Goal: Information Seeking & Learning: Find specific fact

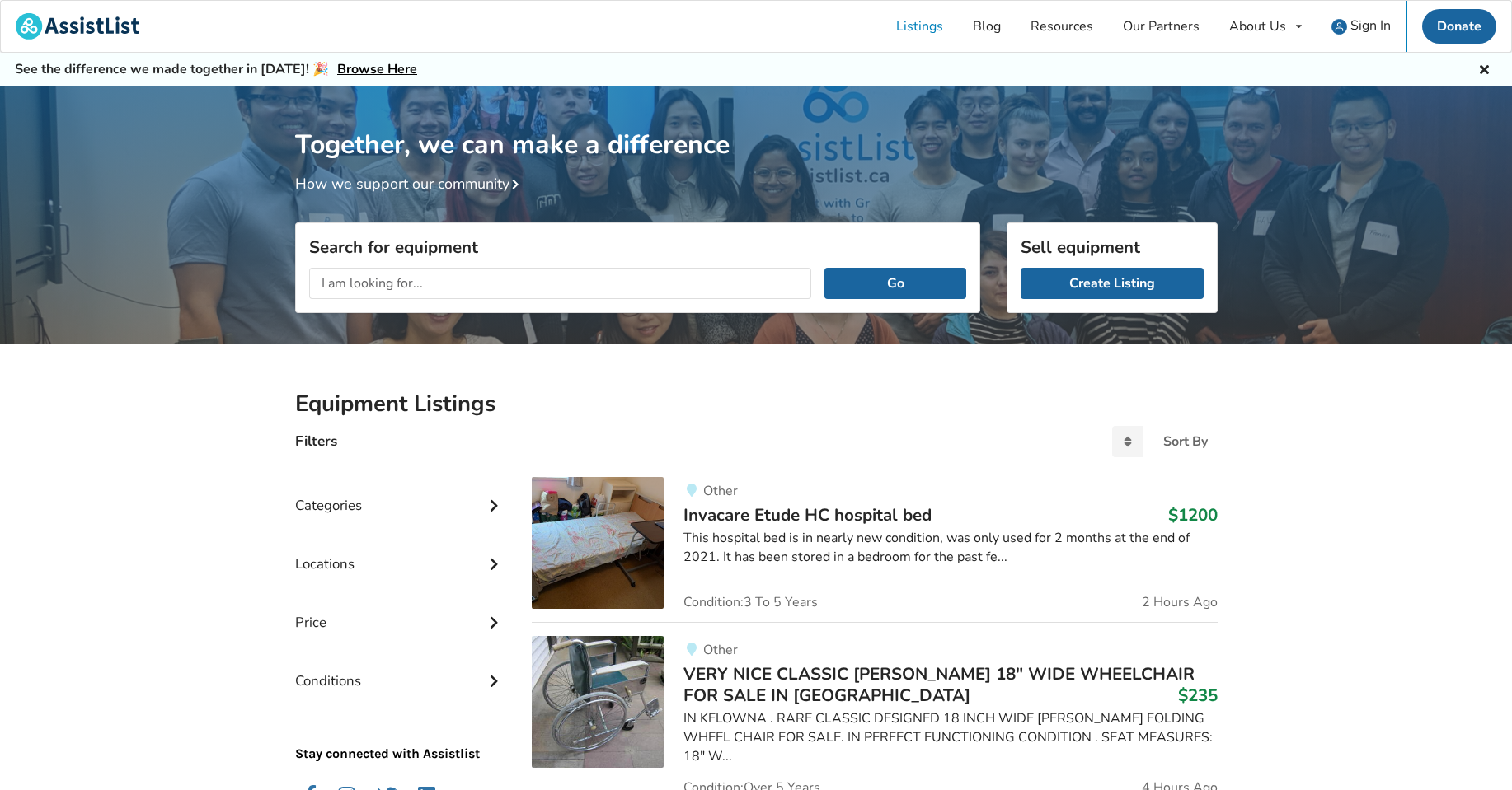
click at [574, 281] on input "text" at bounding box center [560, 284] width 503 height 31
type input "[PERSON_NAME]"
click at [824, 268] on button "Go" at bounding box center [894, 284] width 141 height 31
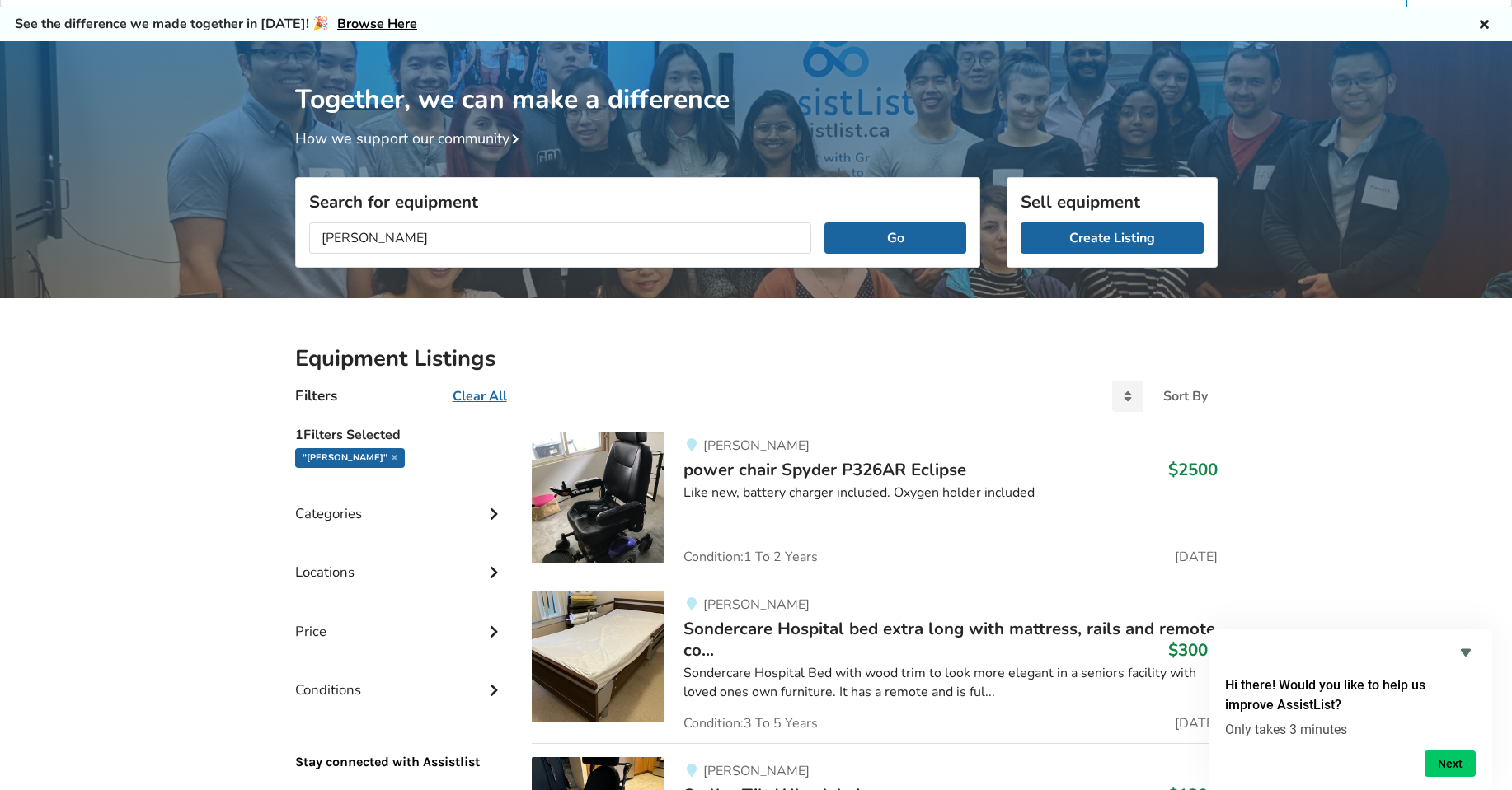
scroll to position [82, 0]
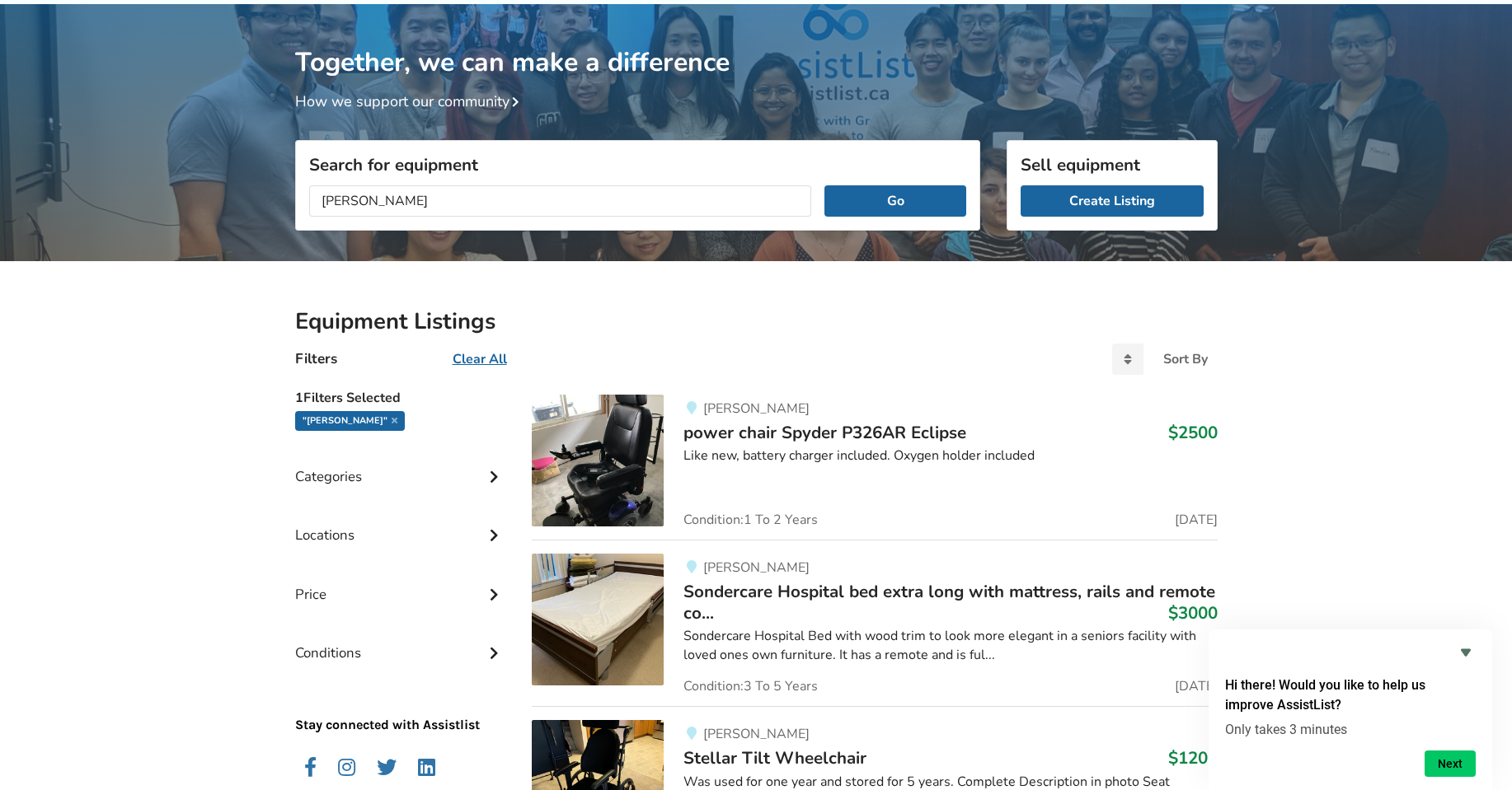
drag, startPoint x: 385, startPoint y: 206, endPoint x: 234, endPoint y: 219, distance: 151.6
type input "abbotsford"
click at [824, 186] on button "Go" at bounding box center [894, 201] width 141 height 31
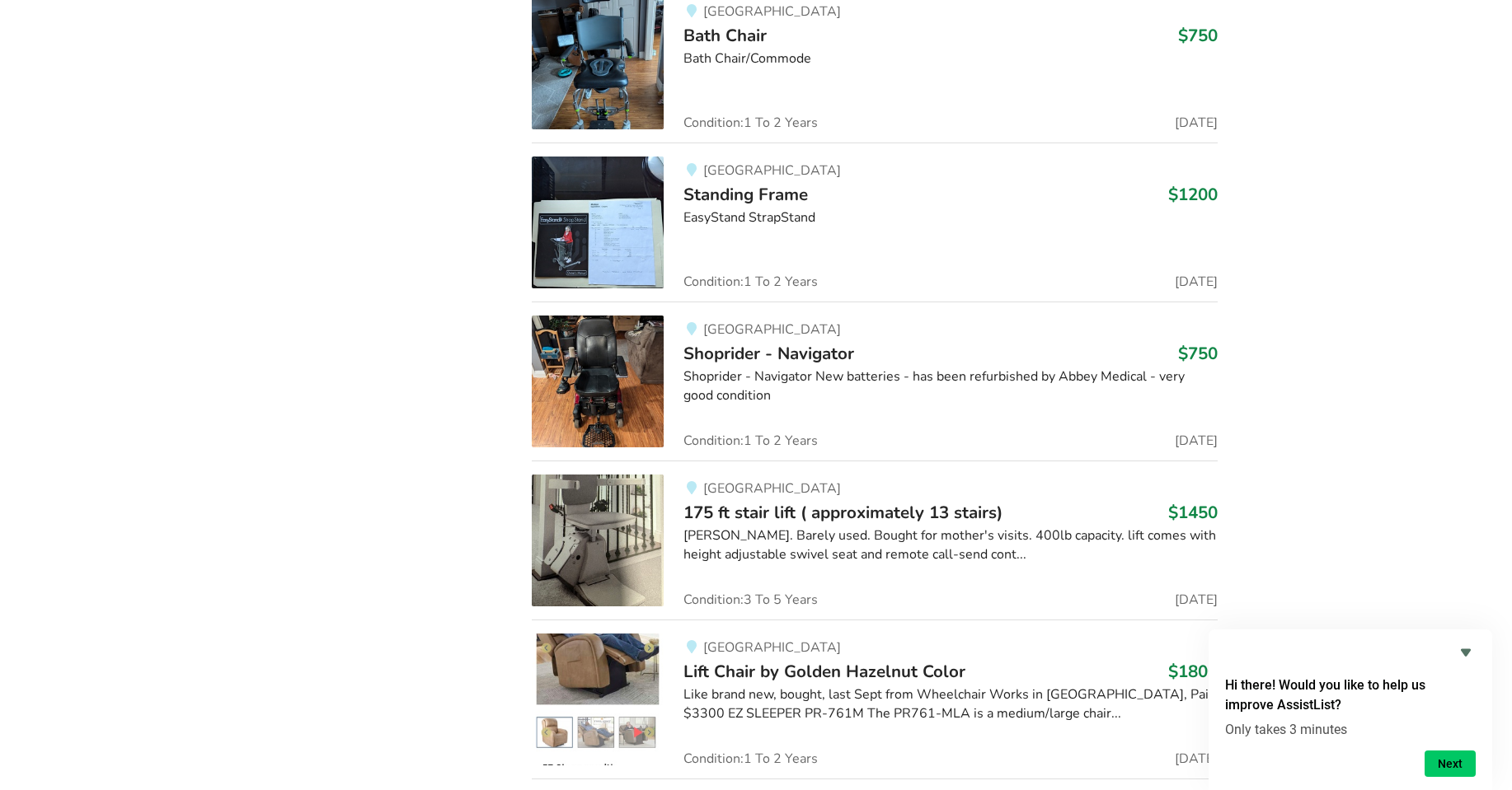
scroll to position [1649, 0]
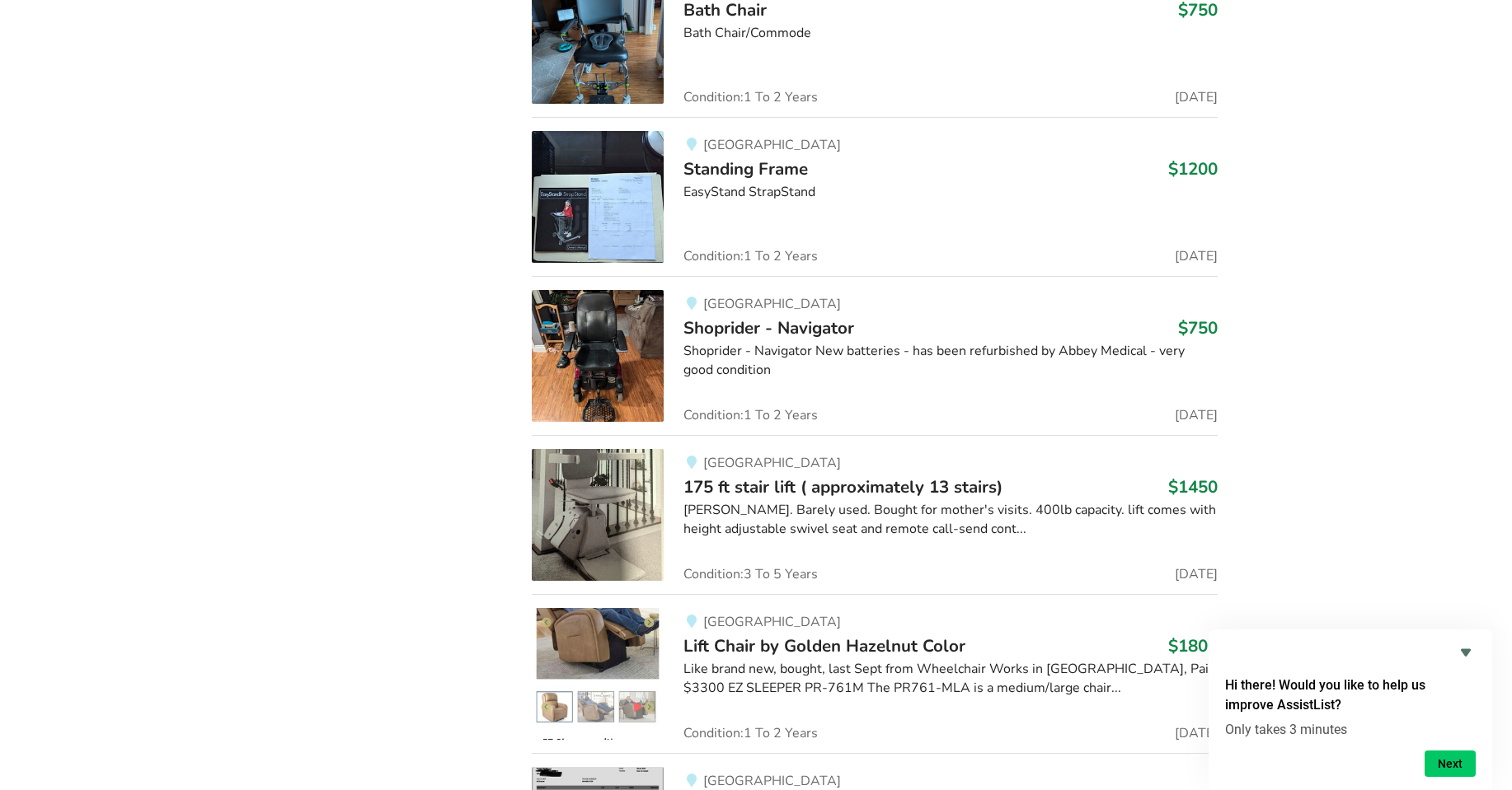
click at [834, 480] on span "175 ft stair lift ( approximately 13 stairs)" at bounding box center [843, 486] width 319 height 23
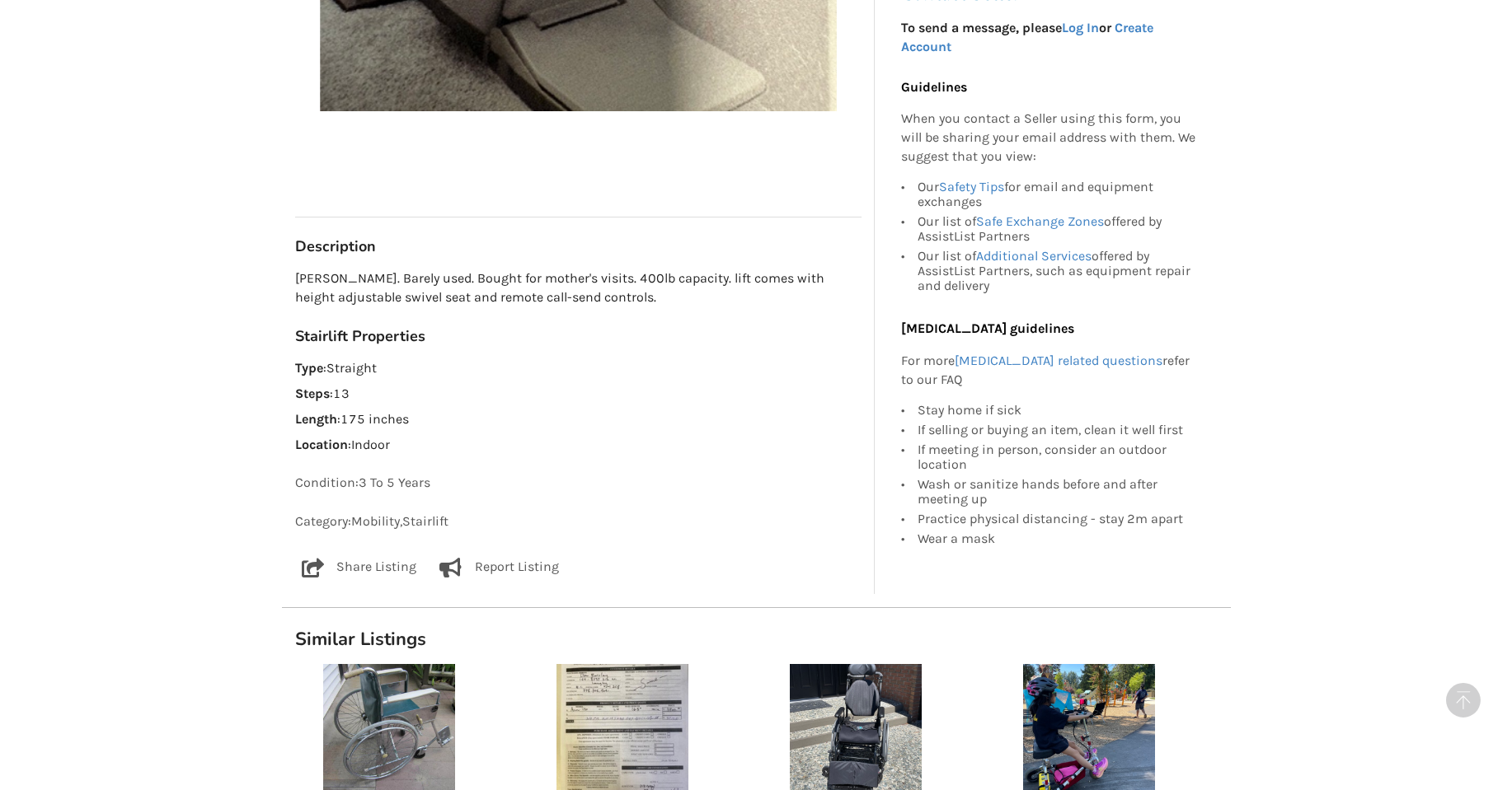
scroll to position [741, 0]
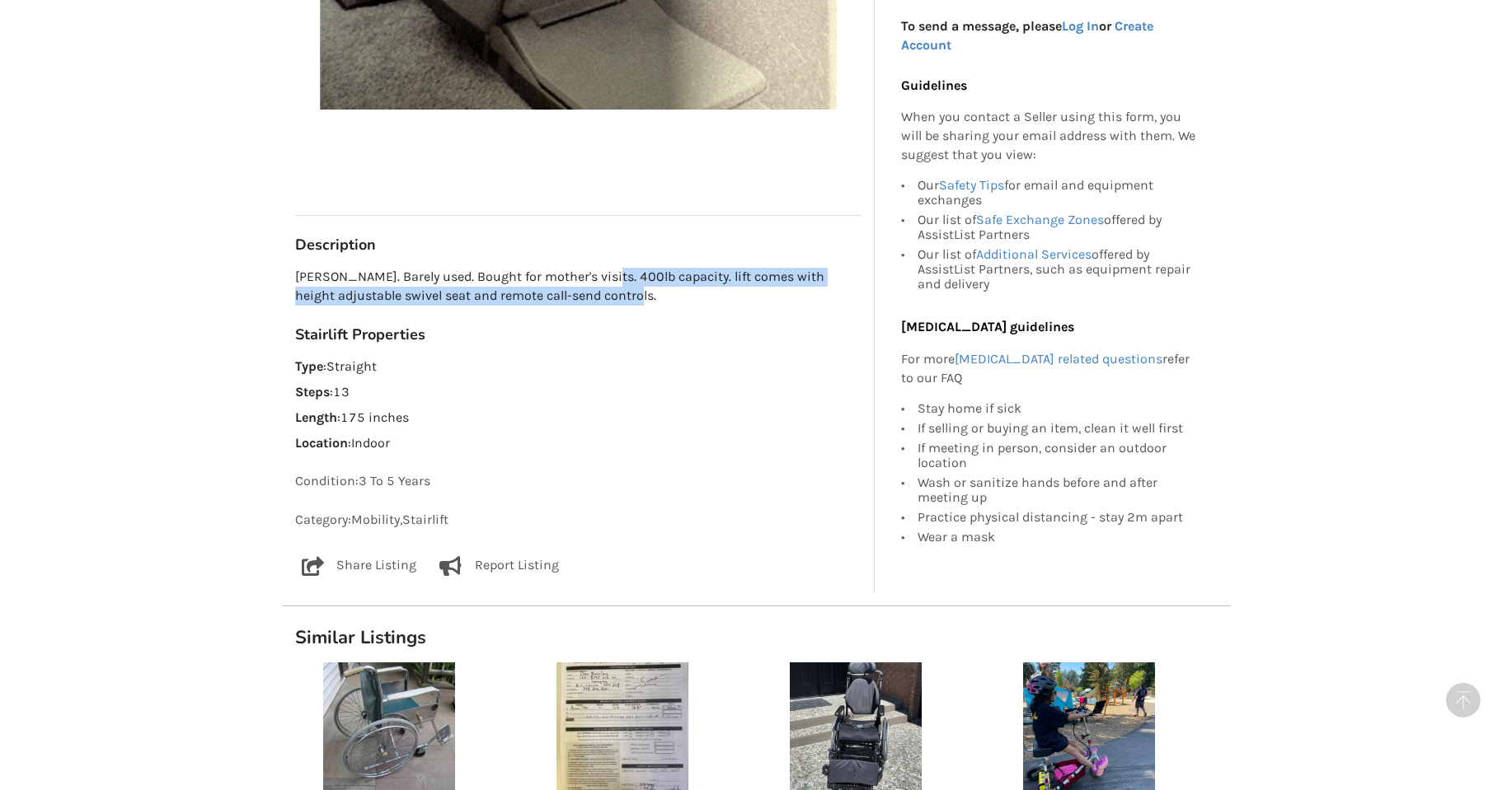
drag, startPoint x: 599, startPoint y: 280, endPoint x: 639, endPoint y: 302, distance: 45.7
click at [644, 296] on p "[PERSON_NAME]. Barely used. Bought for mother's visits. 400lb capacity. lift co…" at bounding box center [578, 287] width 566 height 38
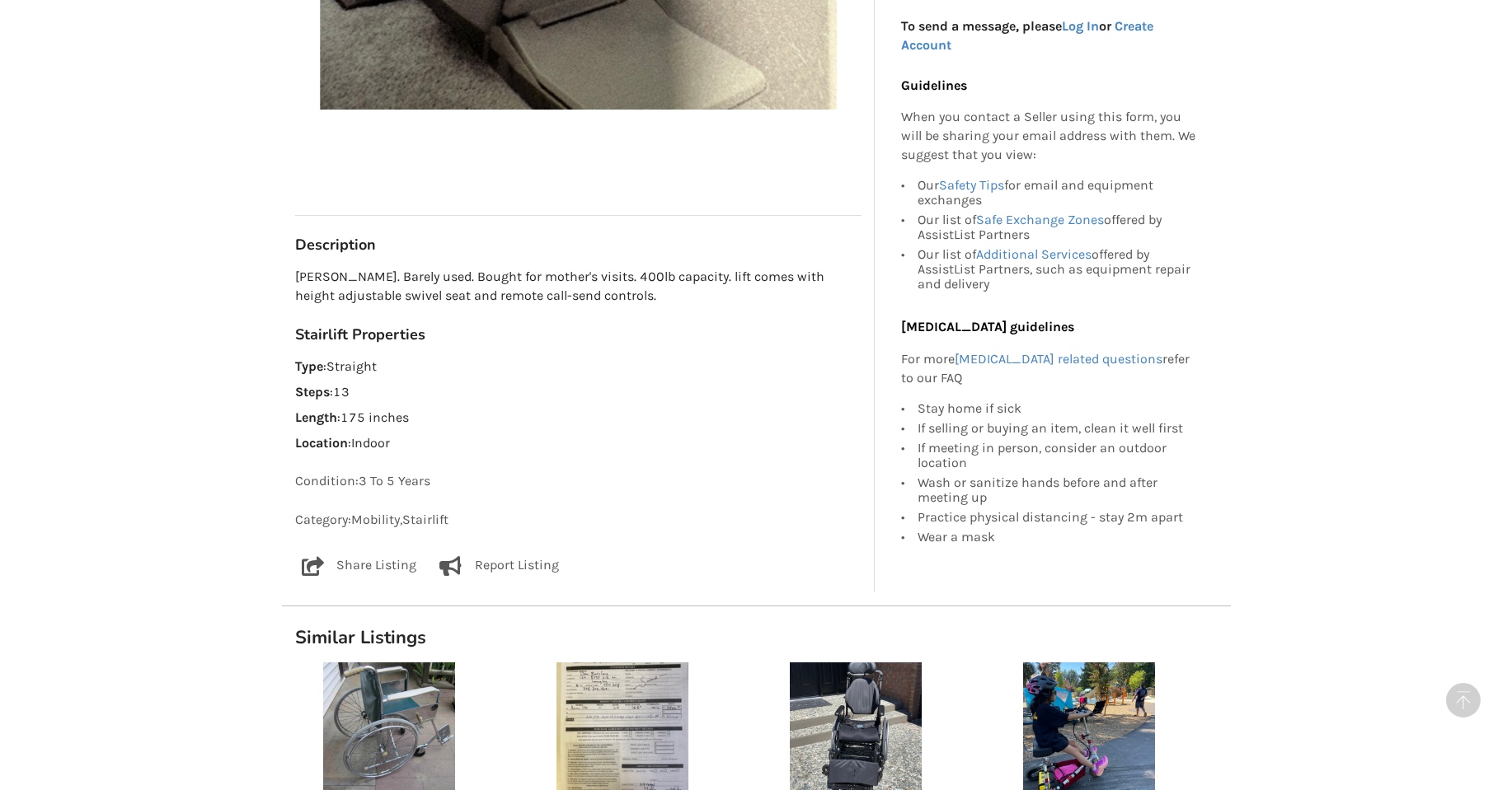
drag, startPoint x: 627, startPoint y: 332, endPoint x: 579, endPoint y: 373, distance: 63.1
click at [621, 336] on h3 "Stairlift Properties" at bounding box center [578, 335] width 566 height 19
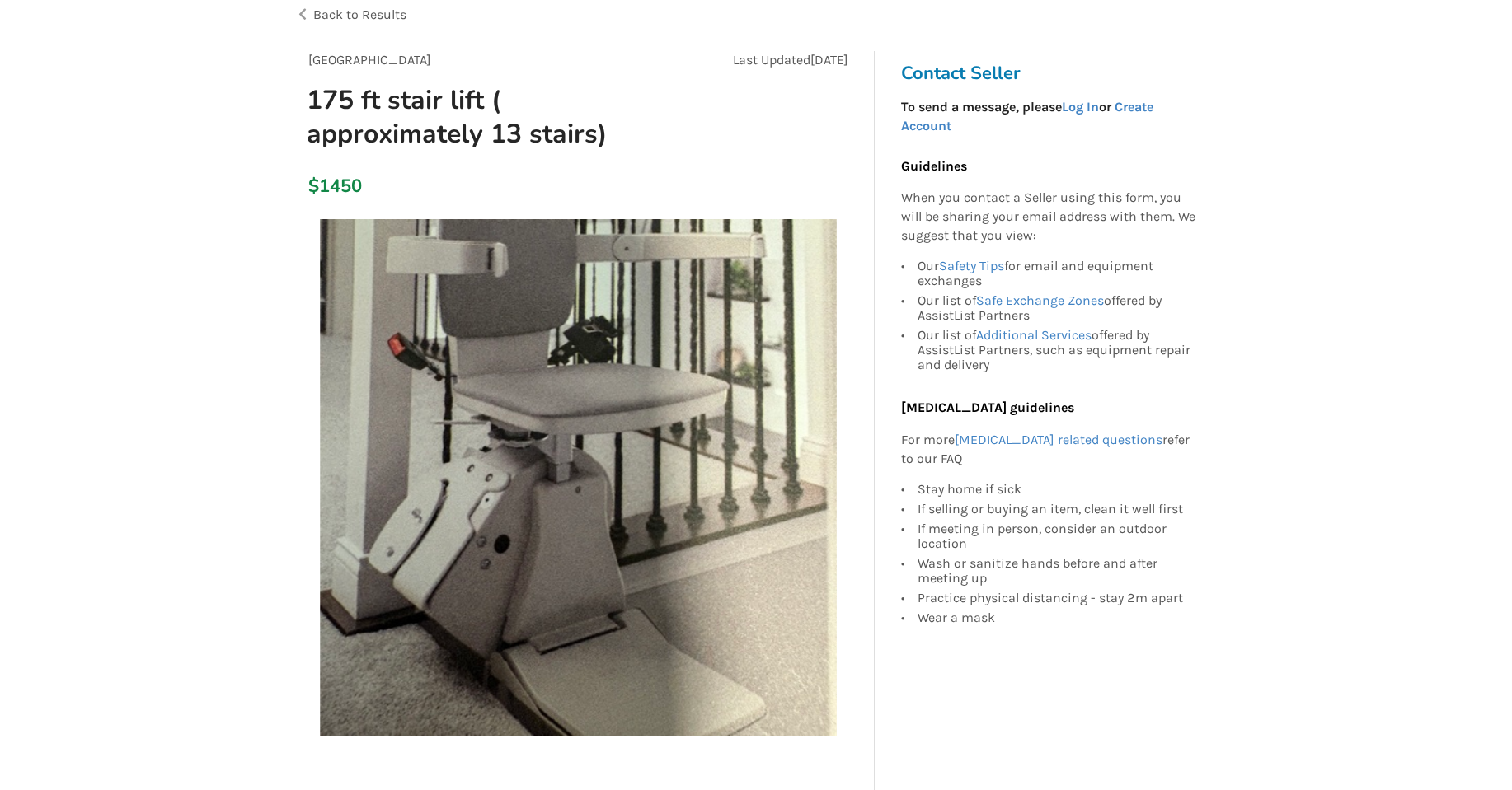
scroll to position [0, 0]
